Goal: Transaction & Acquisition: Purchase product/service

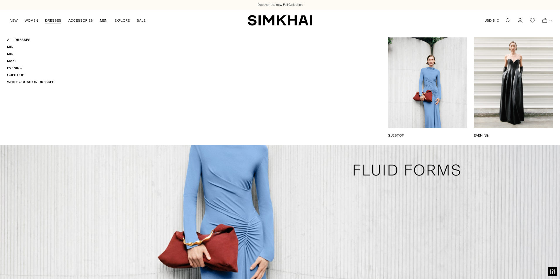
click at [51, 19] on link "DRESSES" at bounding box center [53, 20] width 16 height 13
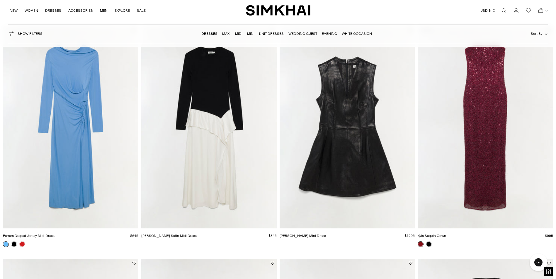
click at [0, 0] on img "Juliette Leather Mini Dress" at bounding box center [0, 0] width 0 height 0
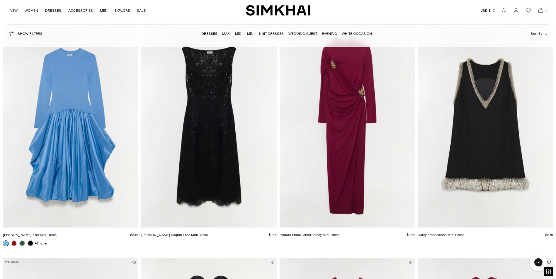
scroll to position [527, 0]
click at [0, 0] on img "Delphine Sequin Lace Midi Dress" at bounding box center [0, 0] width 0 height 0
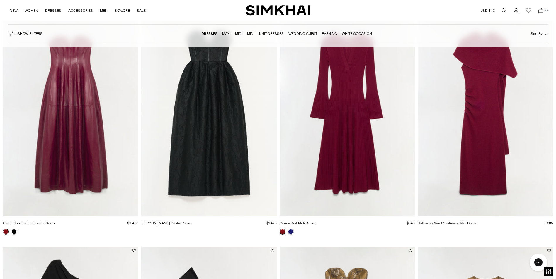
scroll to position [791, 0]
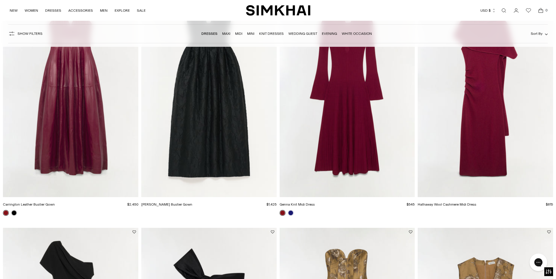
click at [0, 0] on img "Genna Knit Midi Dress" at bounding box center [0, 0] width 0 height 0
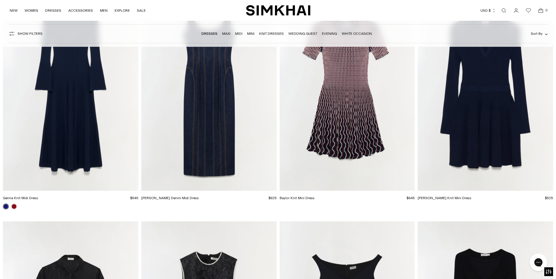
scroll to position [1494, 0]
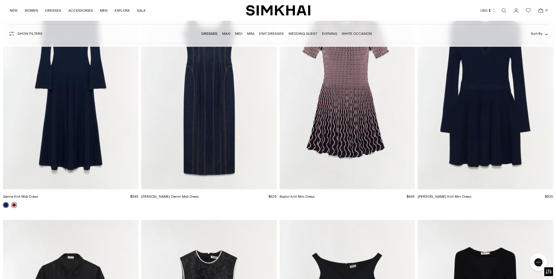
click at [13, 206] on link at bounding box center [14, 205] width 6 height 6
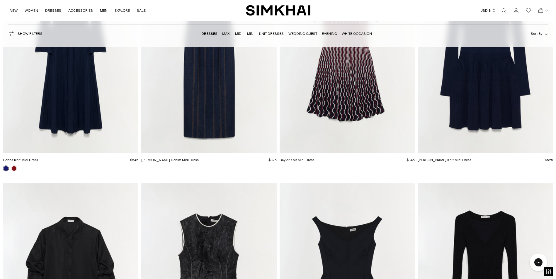
scroll to position [1640, 0]
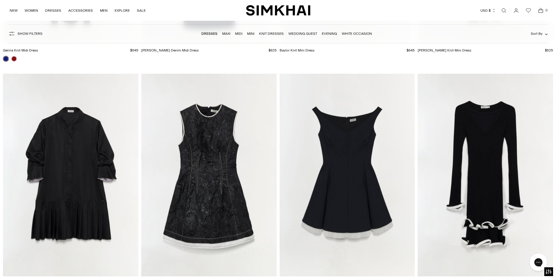
click at [0, 0] on img "Avalon Knit Mini Dress" at bounding box center [0, 0] width 0 height 0
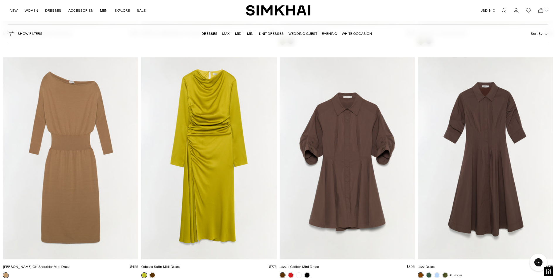
scroll to position [2402, 0]
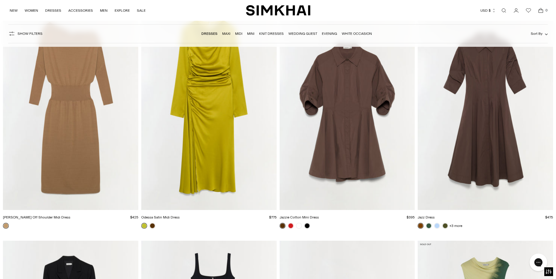
click at [0, 0] on img "Jazzie Cotton Mini Dress" at bounding box center [0, 0] width 0 height 0
click at [428, 224] on link at bounding box center [429, 226] width 6 height 6
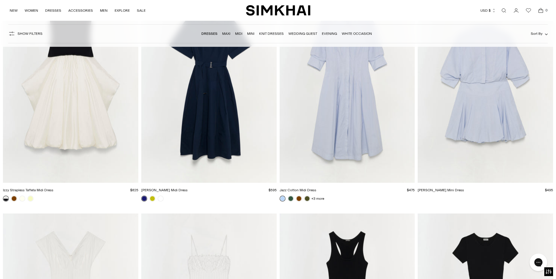
scroll to position [4072, 0]
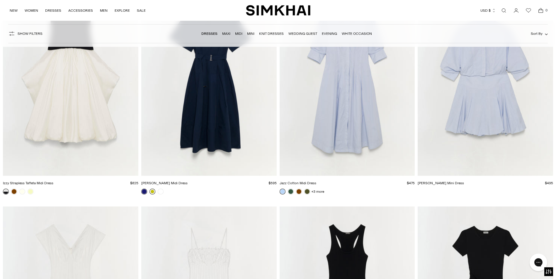
click at [151, 192] on link at bounding box center [152, 192] width 6 height 6
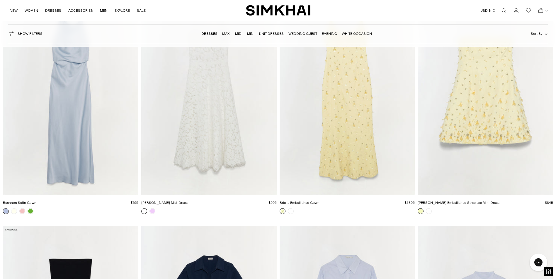
scroll to position [3808, 0]
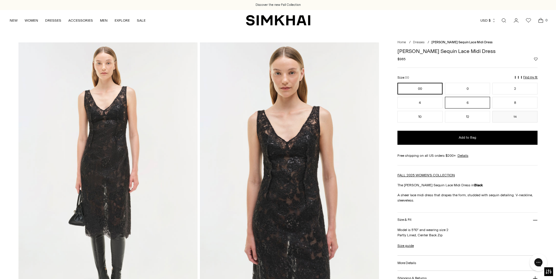
click at [469, 102] on button "6" at bounding box center [467, 103] width 45 height 12
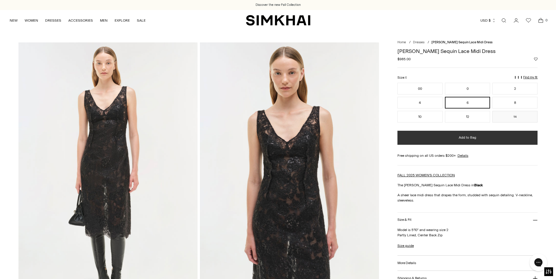
click at [463, 140] on span "Add to Bag" at bounding box center [467, 137] width 18 height 5
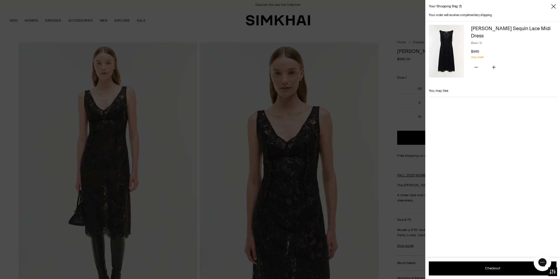
click at [340, 41] on div at bounding box center [280, 139] width 560 height 279
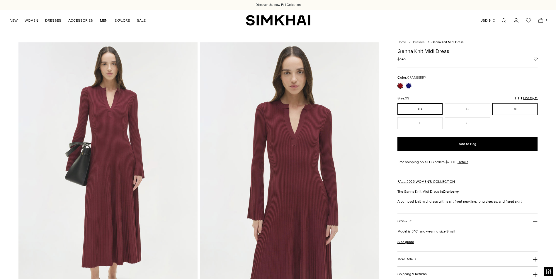
click at [503, 108] on button "M" at bounding box center [514, 109] width 45 height 12
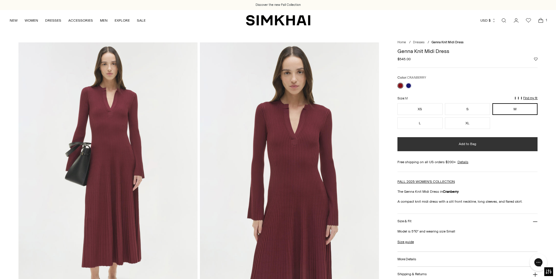
click at [429, 143] on button "Add to Bag" at bounding box center [467, 144] width 140 height 14
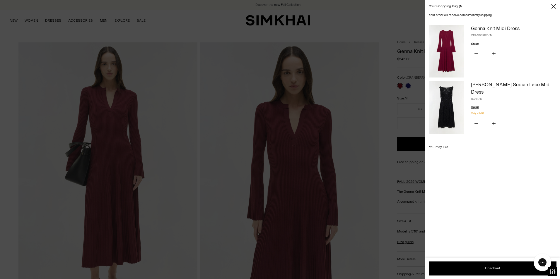
click at [361, 126] on div at bounding box center [280, 139] width 560 height 279
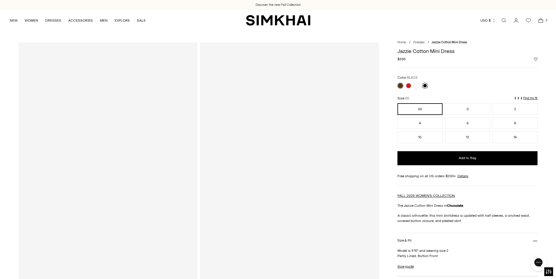
click at [424, 85] on link at bounding box center [425, 86] width 6 height 6
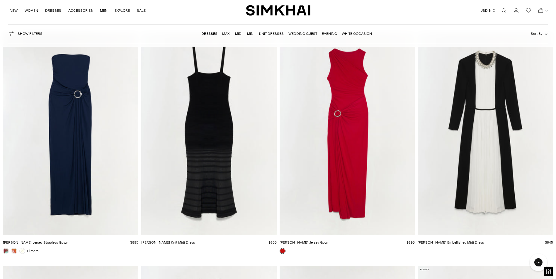
scroll to position [4716, 0]
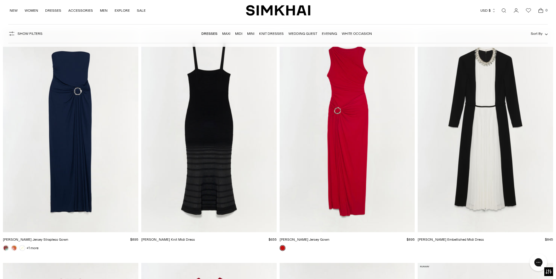
click at [0, 0] on img "Vallarie Knit Midi Dress" at bounding box center [0, 0] width 0 height 0
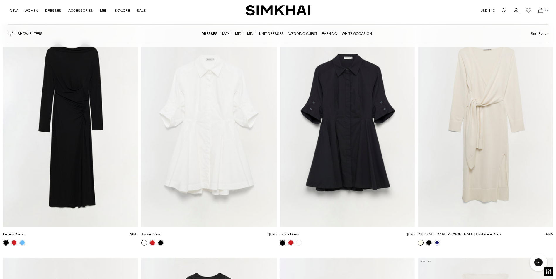
scroll to position [7704, 0]
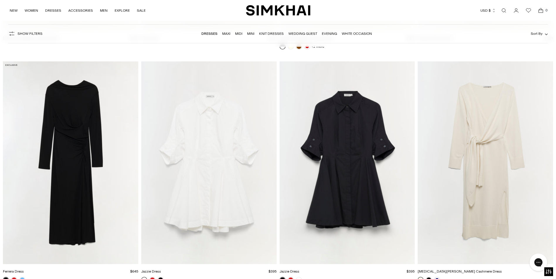
click at [0, 0] on img "Skyla Cotton Cashmere Dress" at bounding box center [0, 0] width 0 height 0
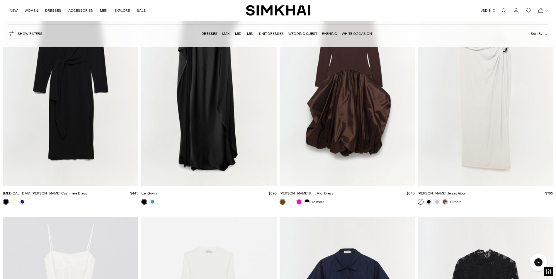
scroll to position [8027, 0]
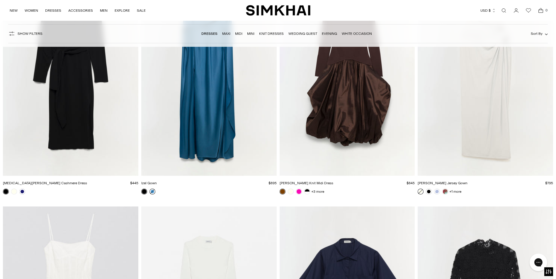
click at [151, 192] on link at bounding box center [152, 192] width 6 height 6
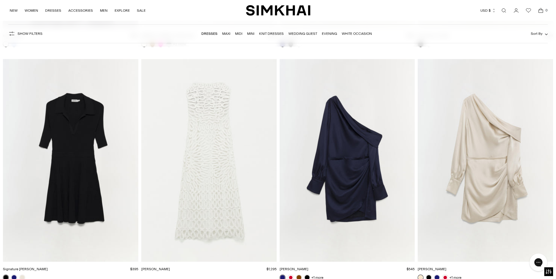
scroll to position [8407, 0]
click at [0, 0] on img "Signature Patricia Dress" at bounding box center [0, 0] width 0 height 0
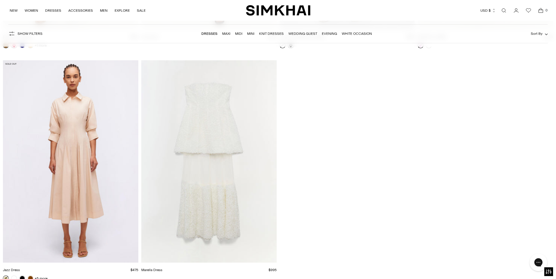
scroll to position [10019, 0]
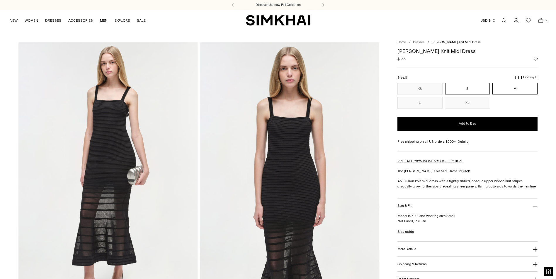
click at [503, 87] on button "M" at bounding box center [514, 89] width 45 height 12
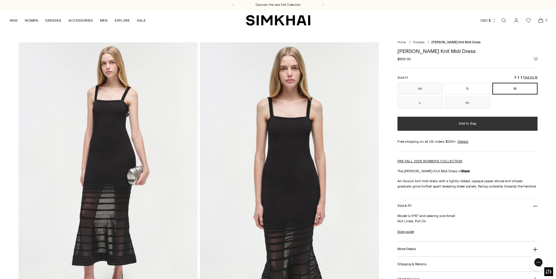
click at [435, 127] on button "Add to Bag" at bounding box center [467, 124] width 140 height 14
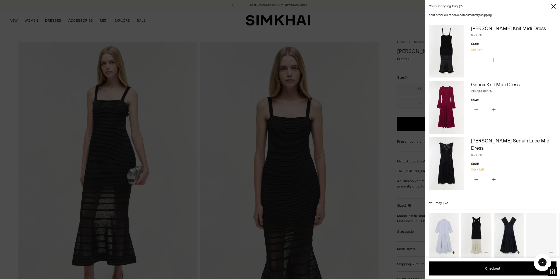
click at [25, 25] on div at bounding box center [280, 139] width 560 height 279
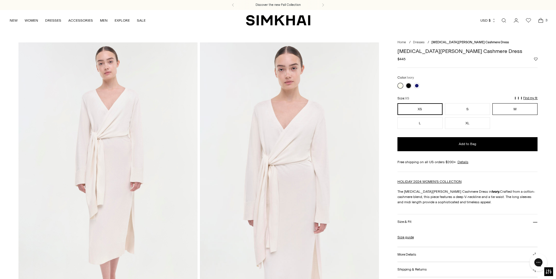
click at [513, 115] on button "M" at bounding box center [514, 109] width 45 height 12
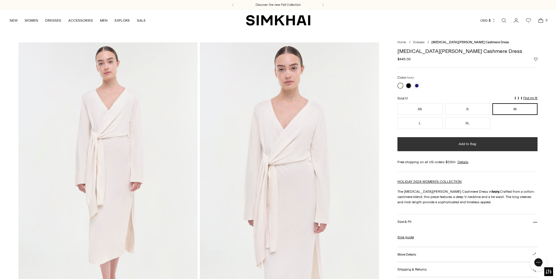
click at [454, 142] on button "Add to Bag" at bounding box center [467, 144] width 140 height 14
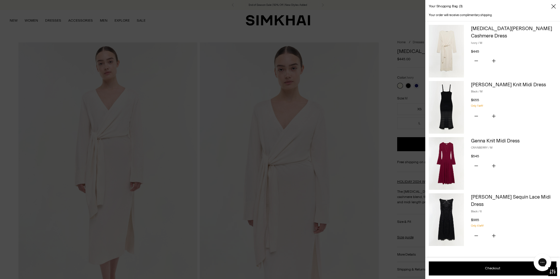
click at [324, 97] on div at bounding box center [280, 139] width 560 height 279
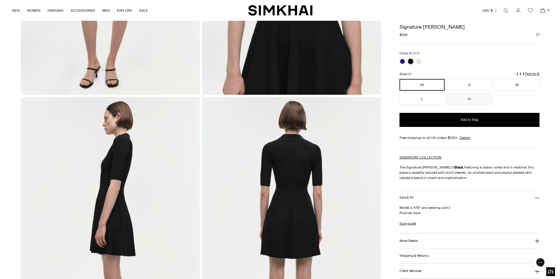
scroll to position [146, 0]
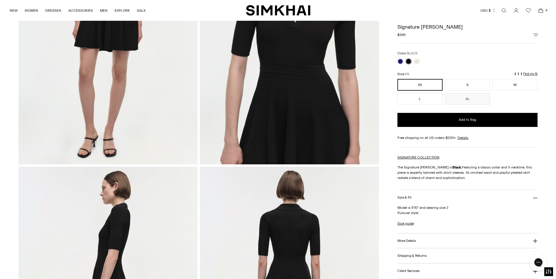
click at [518, 86] on button "M" at bounding box center [514, 85] width 45 height 12
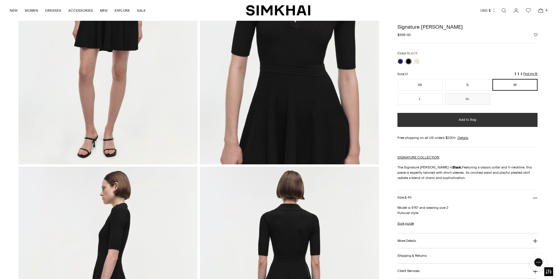
click at [472, 121] on span "Add to Bag" at bounding box center [467, 119] width 18 height 5
